Goal: Information Seeking & Learning: Learn about a topic

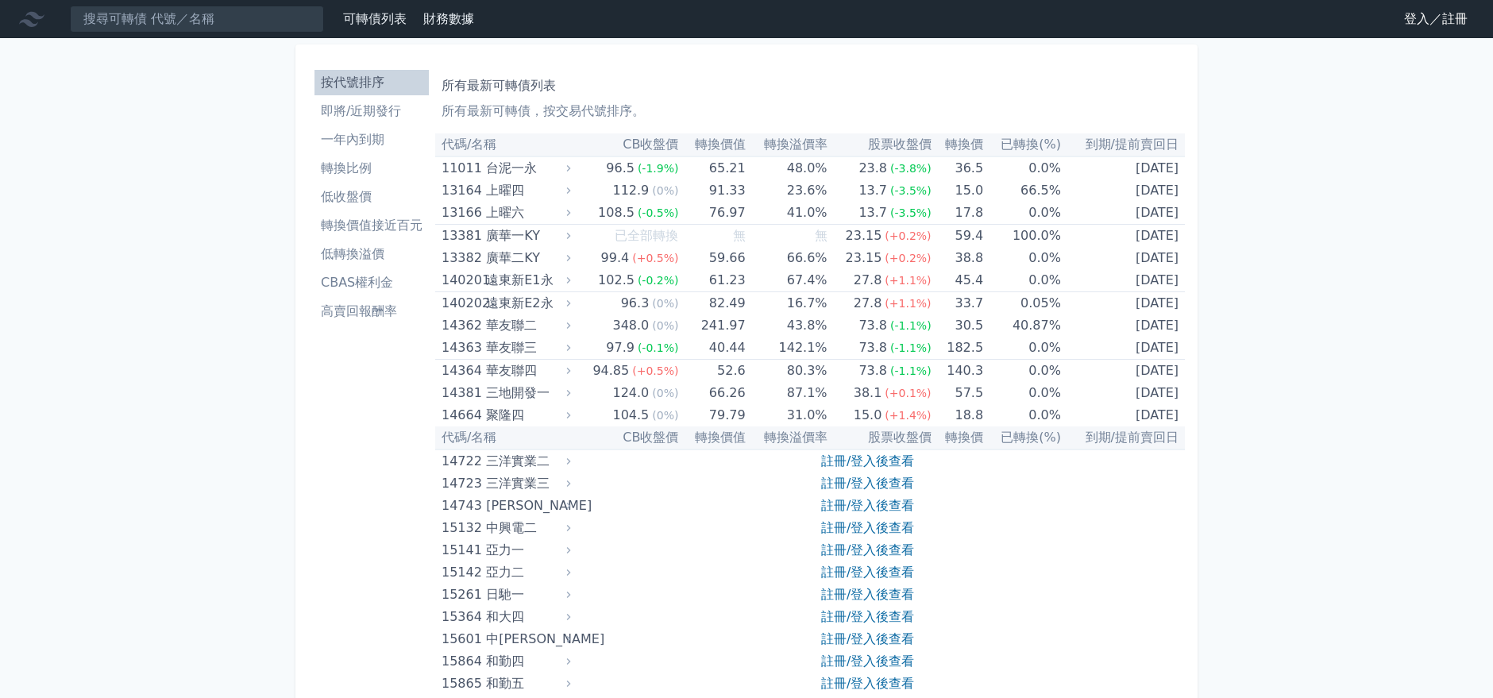
click at [881, 461] on link "註冊/登入後查看" at bounding box center [867, 460] width 93 height 15
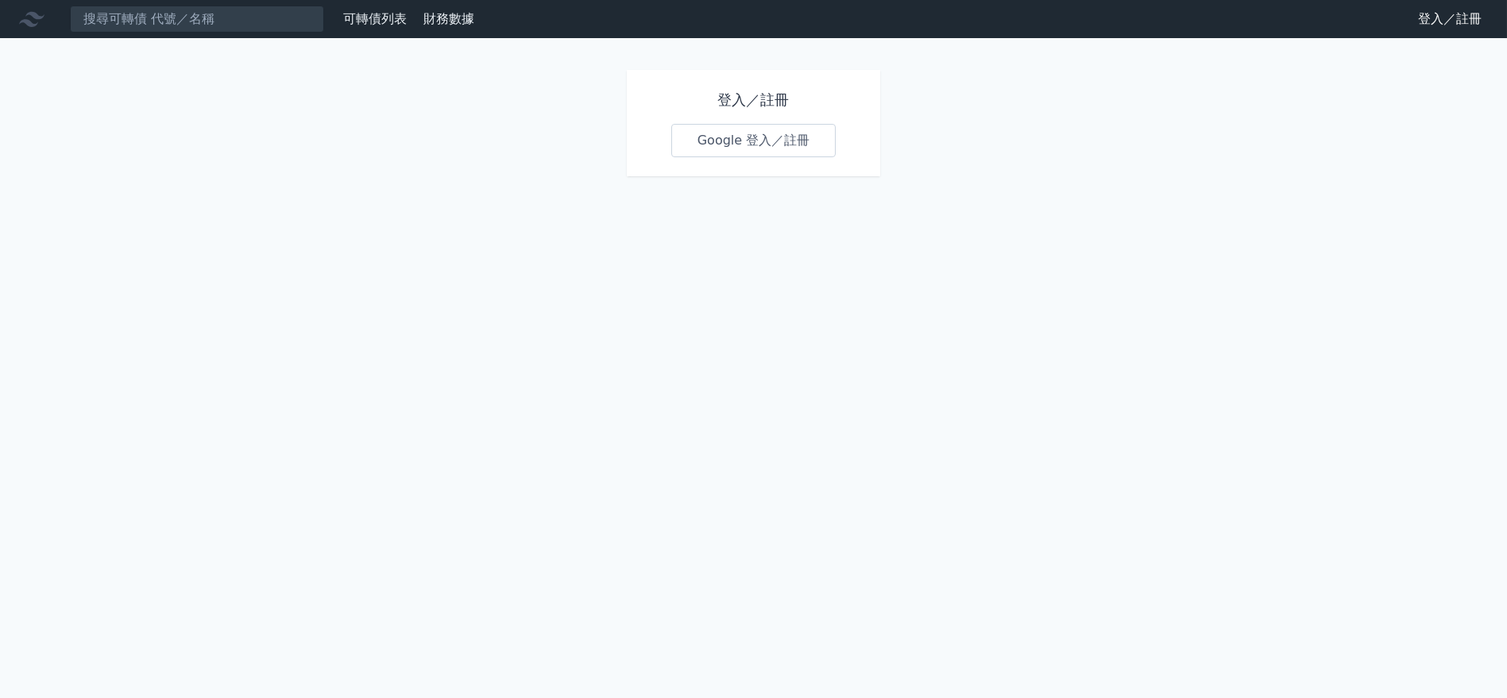
click at [754, 125] on link "Google 登入／註冊" at bounding box center [753, 140] width 165 height 33
click at [758, 144] on link "Google 登入／註冊" at bounding box center [753, 140] width 165 height 33
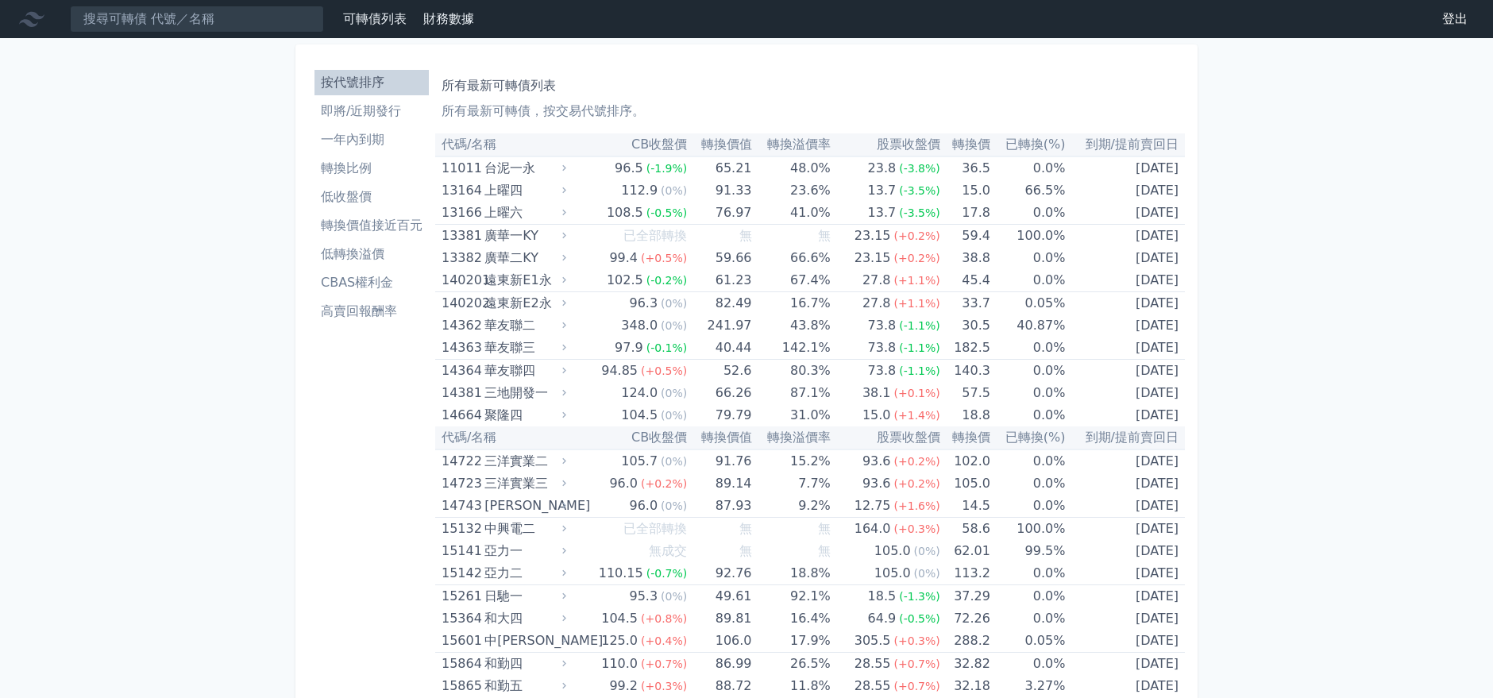
click at [383, 249] on li "低轉換溢價" at bounding box center [371, 254] width 114 height 19
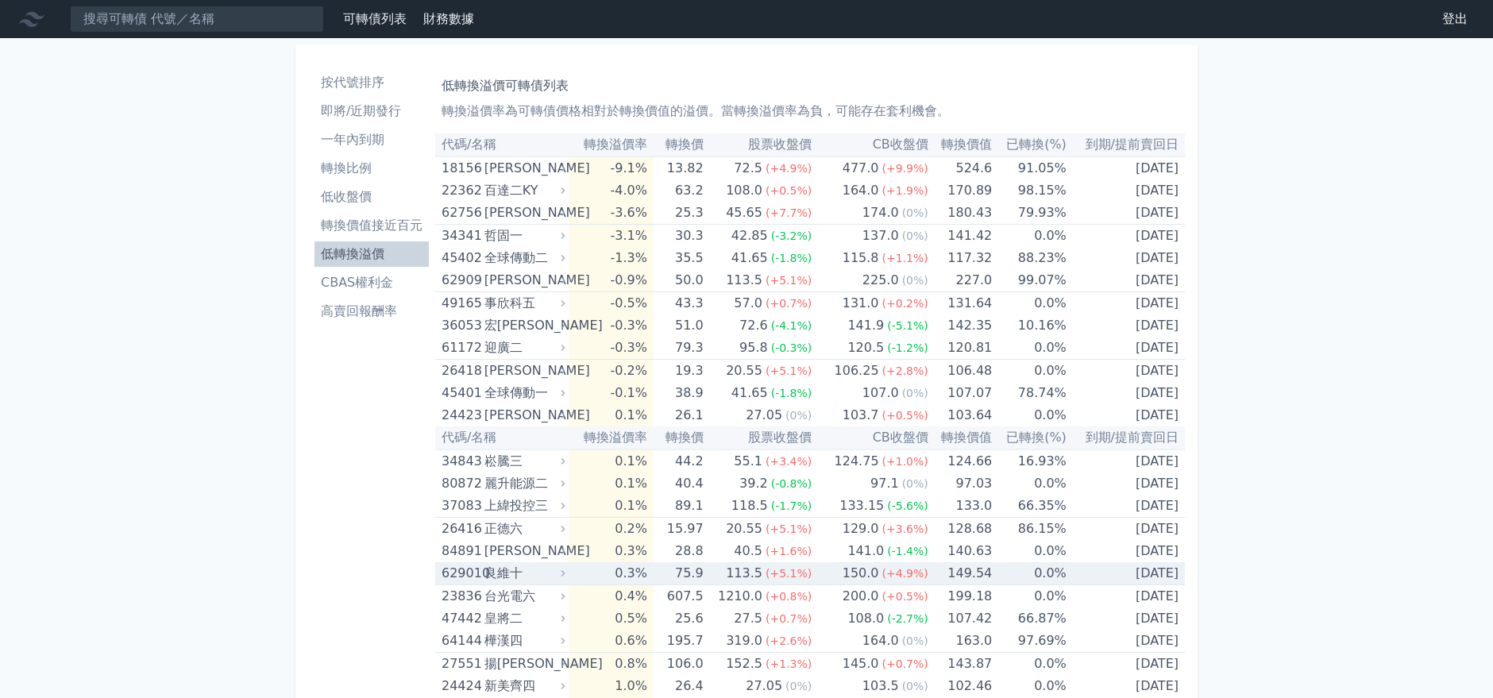
click at [633, 570] on td "0.3%" at bounding box center [611, 573] width 85 height 23
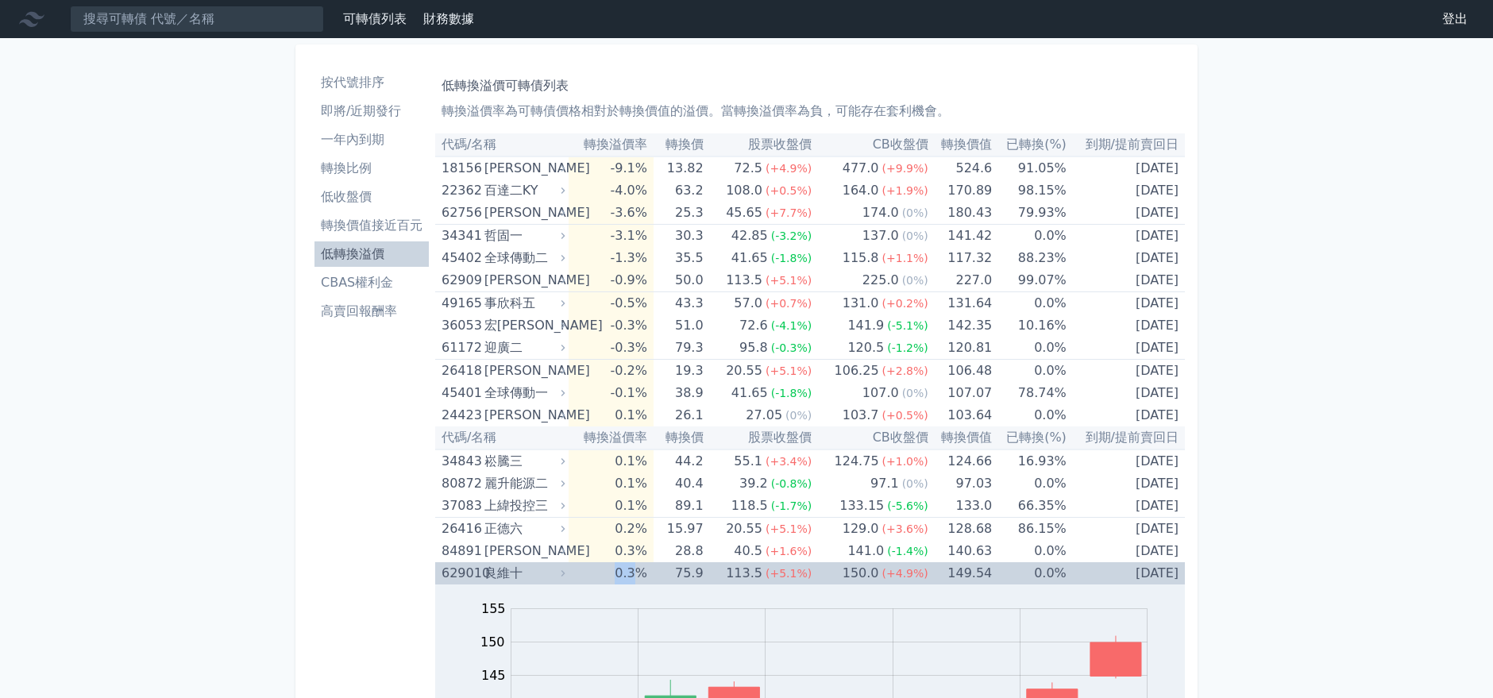
click at [633, 570] on td "0.3%" at bounding box center [611, 573] width 85 height 22
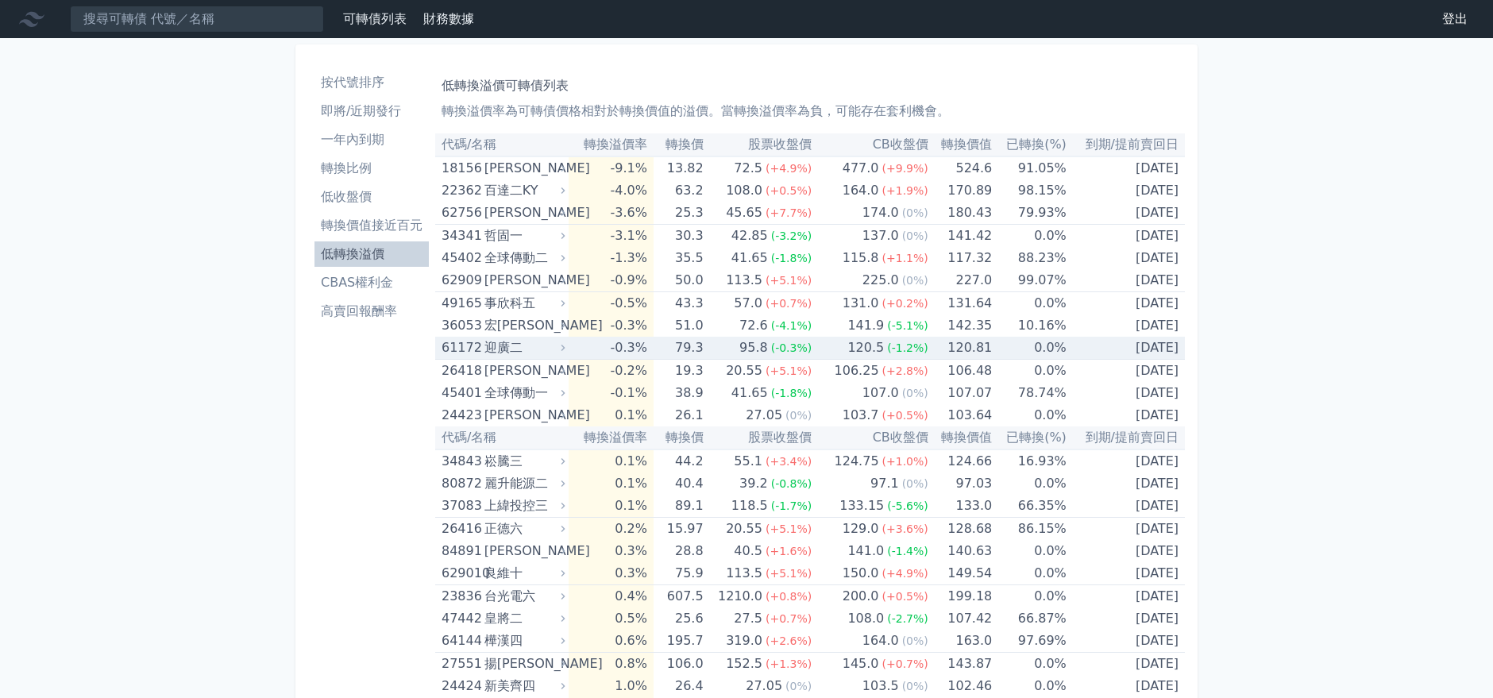
click at [870, 341] on div "120.5" at bounding box center [865, 348] width 43 height 22
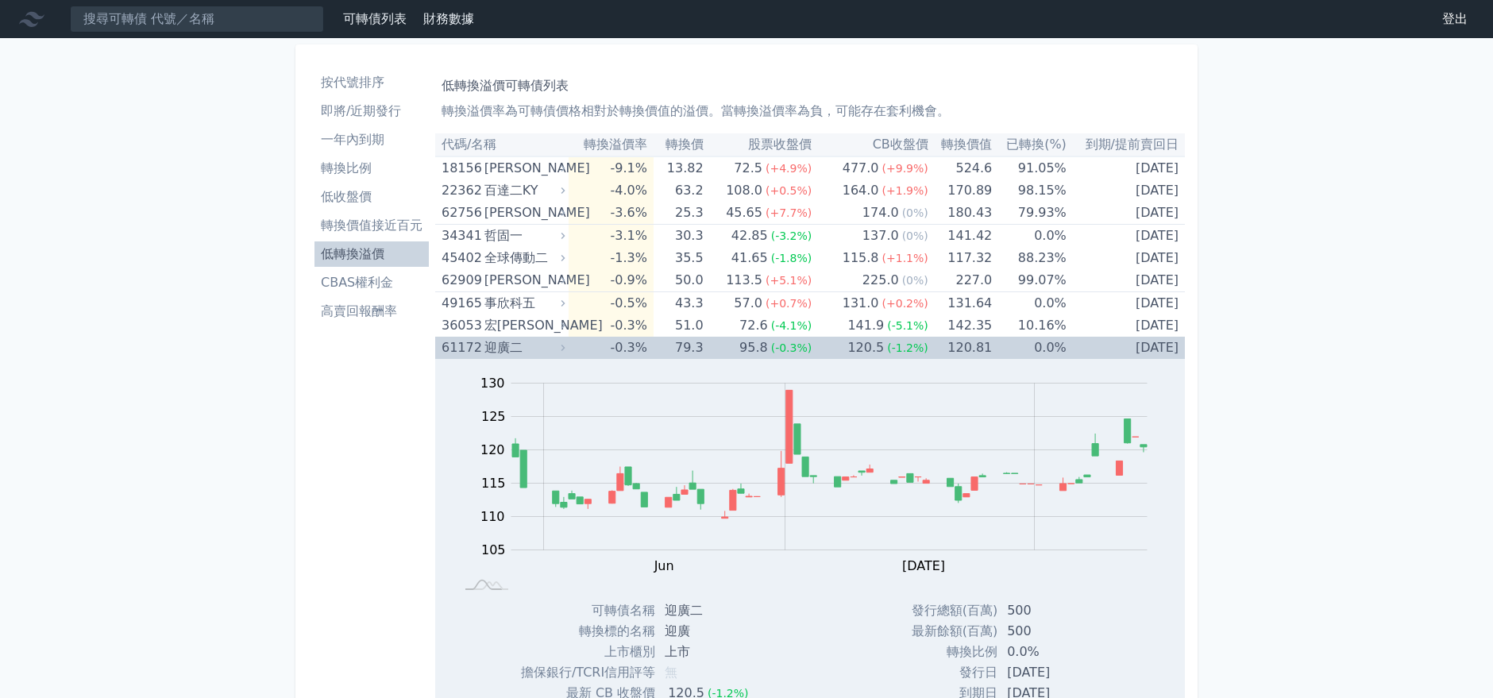
click at [874, 355] on div "120.5" at bounding box center [865, 348] width 43 height 22
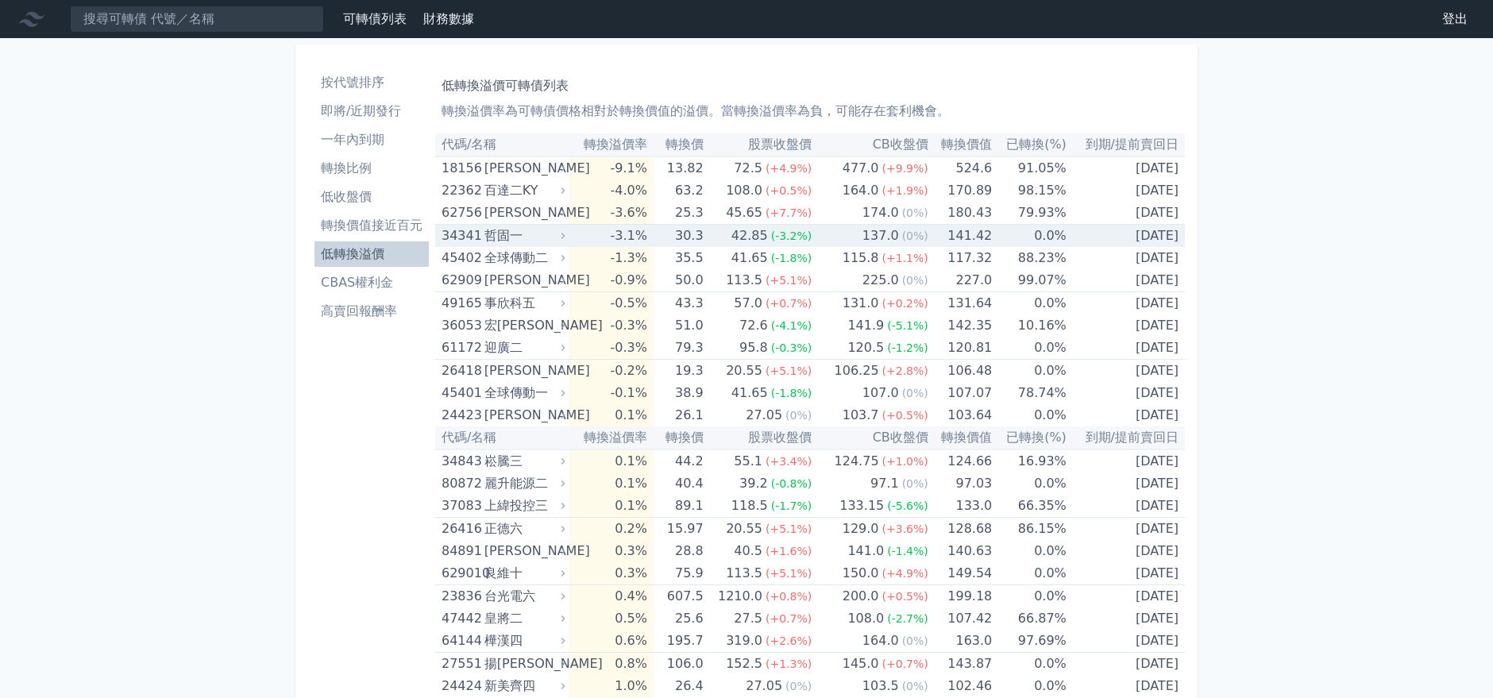
click at [824, 233] on td "137.0 (0%)" at bounding box center [870, 236] width 117 height 23
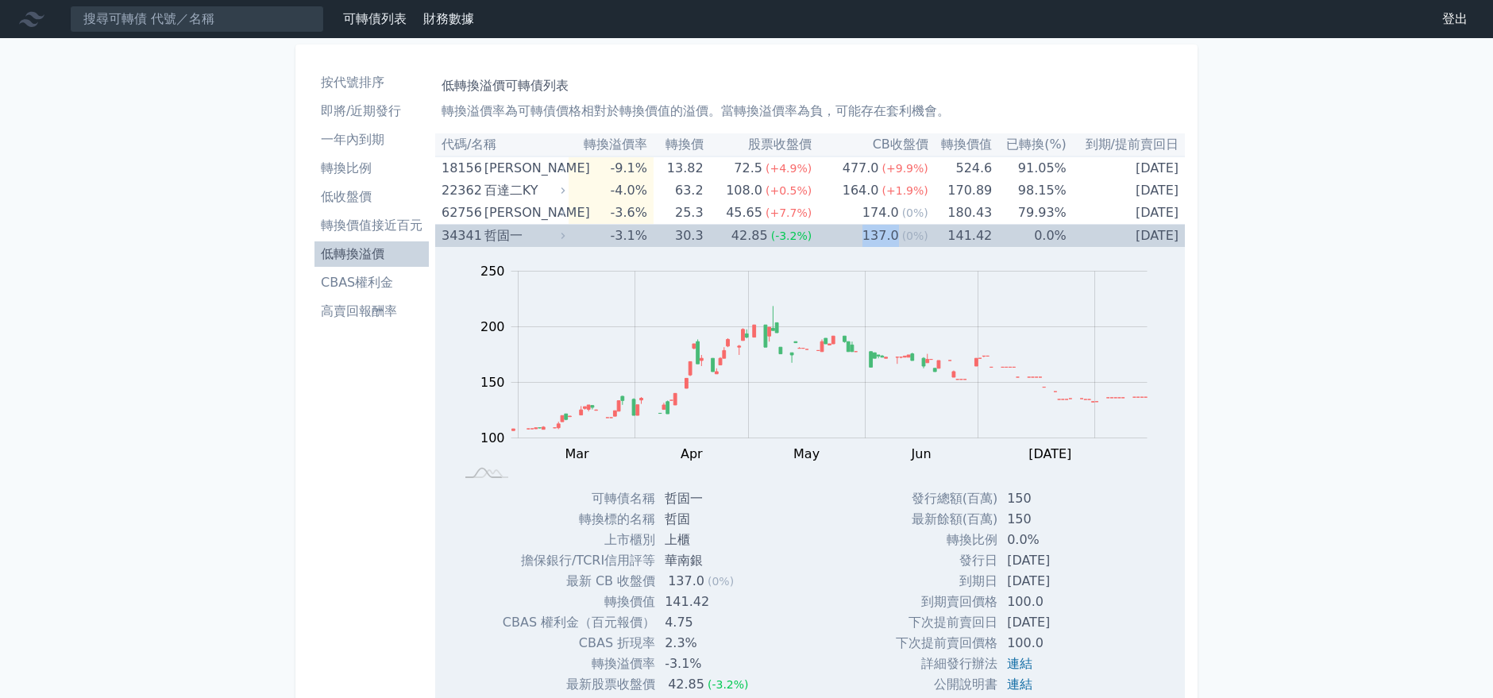
click at [824, 232] on td "137.0 (0%)" at bounding box center [870, 236] width 117 height 23
